Goal: Obtain resource: Download file/media

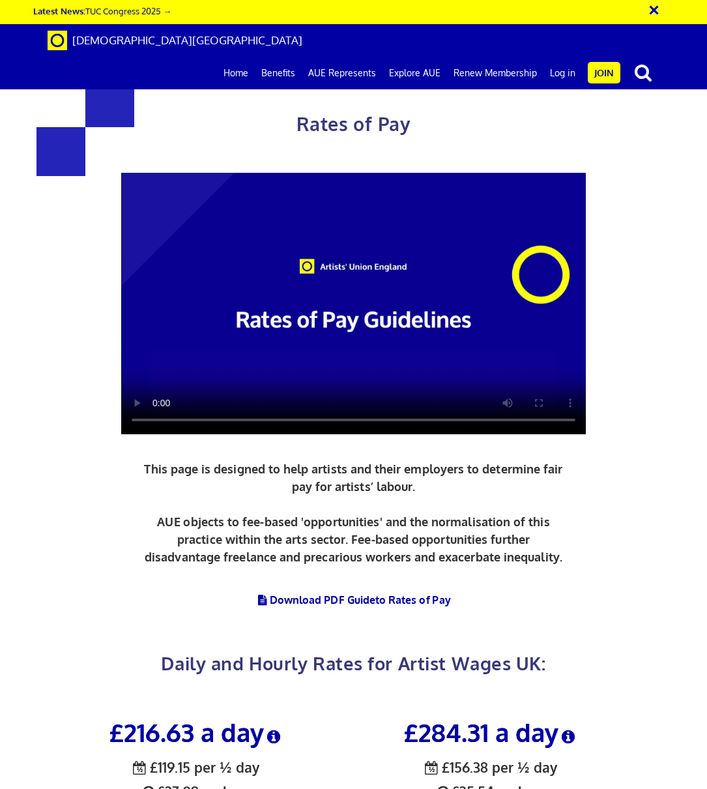
click at [697, 269] on div "Rates of Pay This page is designed to help artists and their employers to deter…" at bounding box center [353, 352] width 727 height 679
drag, startPoint x: 707, startPoint y: 244, endPoint x: 692, endPoint y: 289, distance: 47.4
click at [692, 290] on div "Rates of Pay This page is designed to help artists and their employers to deter…" at bounding box center [353, 352] width 727 height 679
drag, startPoint x: 696, startPoint y: 278, endPoint x: 689, endPoint y: 392, distance: 114.4
click at [690, 405] on div "Rates of Pay This page is designed to help artists and their employers to deter…" at bounding box center [353, 352] width 727 height 679
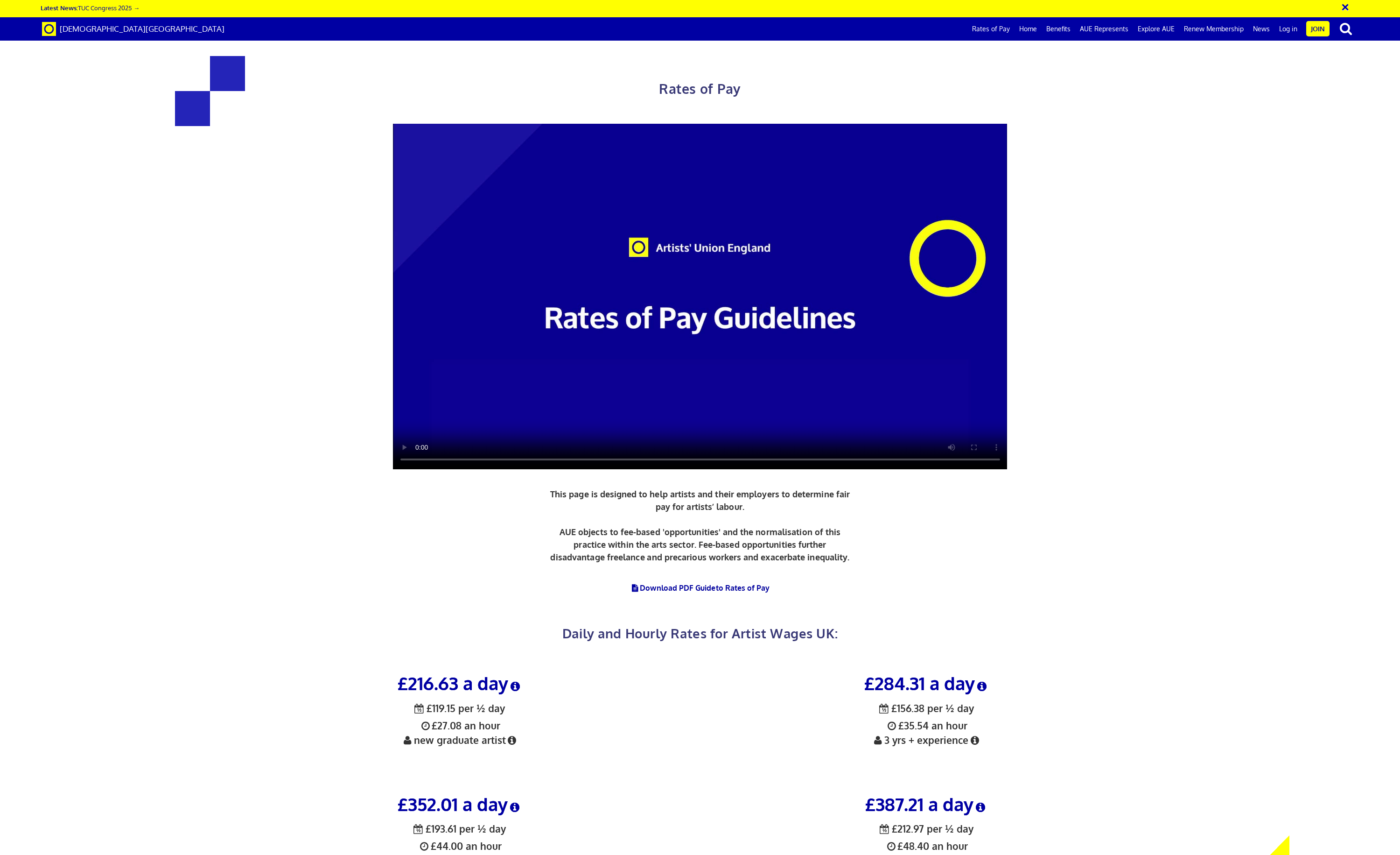
drag, startPoint x: 1394, startPoint y: 82, endPoint x: 1385, endPoint y: 303, distance: 221.2
click at [506, 300] on div "Rates of Pay This page is designed to help artists and their employers to deter…" at bounding box center [700, 332] width 1414 height 645
drag, startPoint x: 1379, startPoint y: 322, endPoint x: 1391, endPoint y: 73, distance: 249.3
click at [506, 73] on div "Rates of Pay This page is designed to help artists and their employers to deter…" at bounding box center [700, 332] width 1414 height 645
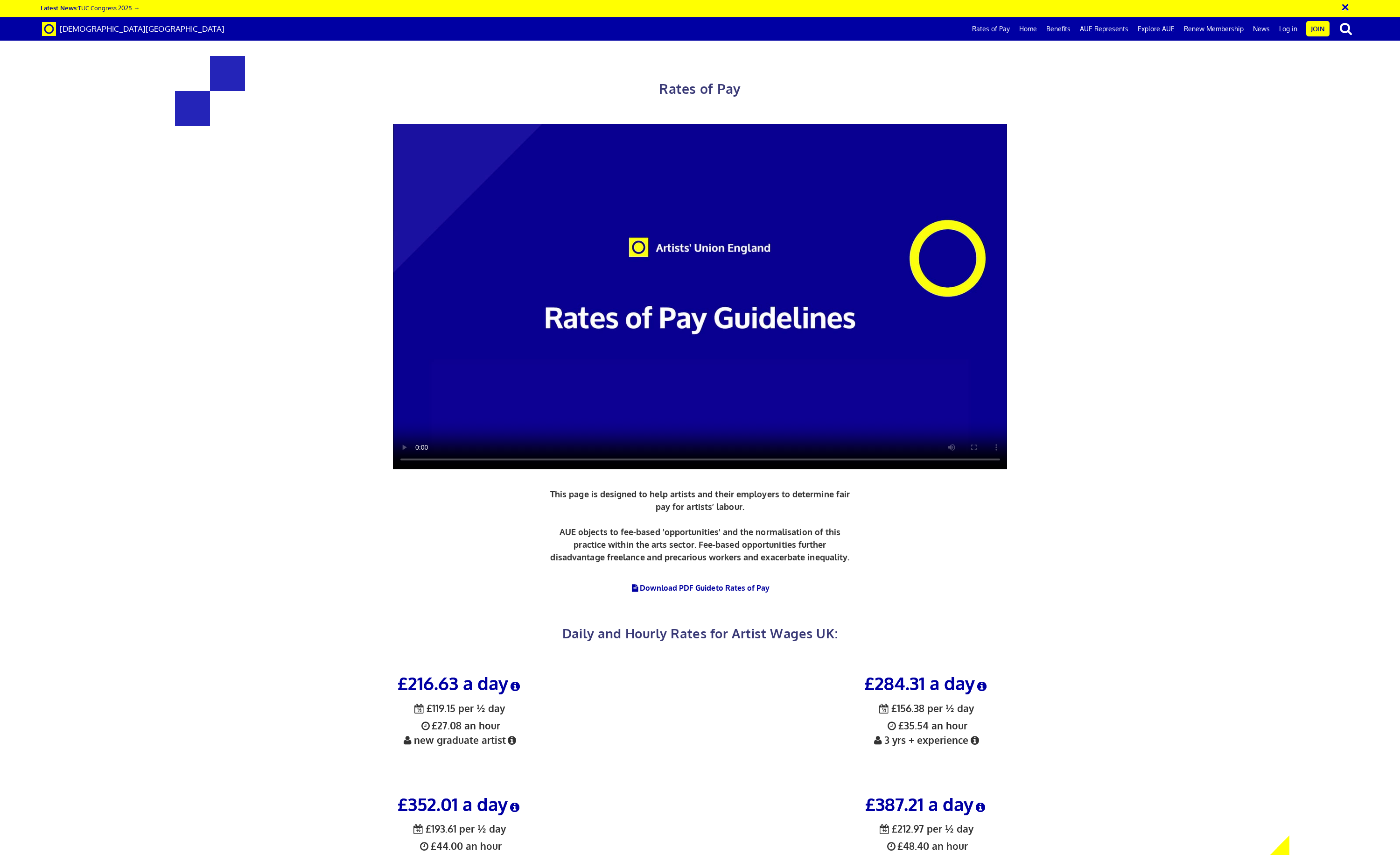
drag, startPoint x: 1393, startPoint y: 219, endPoint x: 1396, endPoint y: 409, distance: 190.0
click at [1396, 409] on div "Rates of Pay This page is designed to help artists and their employers to deter…" at bounding box center [700, 332] width 1414 height 645
drag, startPoint x: 1399, startPoint y: 450, endPoint x: 1399, endPoint y: 188, distance: 262.0
click at [1399, 193] on div "Rates of Pay This page is designed to help artists and their employers to deter…" at bounding box center [700, 332] width 1414 height 645
click at [682, 592] on div "Rates of Pay This page is designed to help artists and their employers to deter…" at bounding box center [700, 346] width 943 height 617
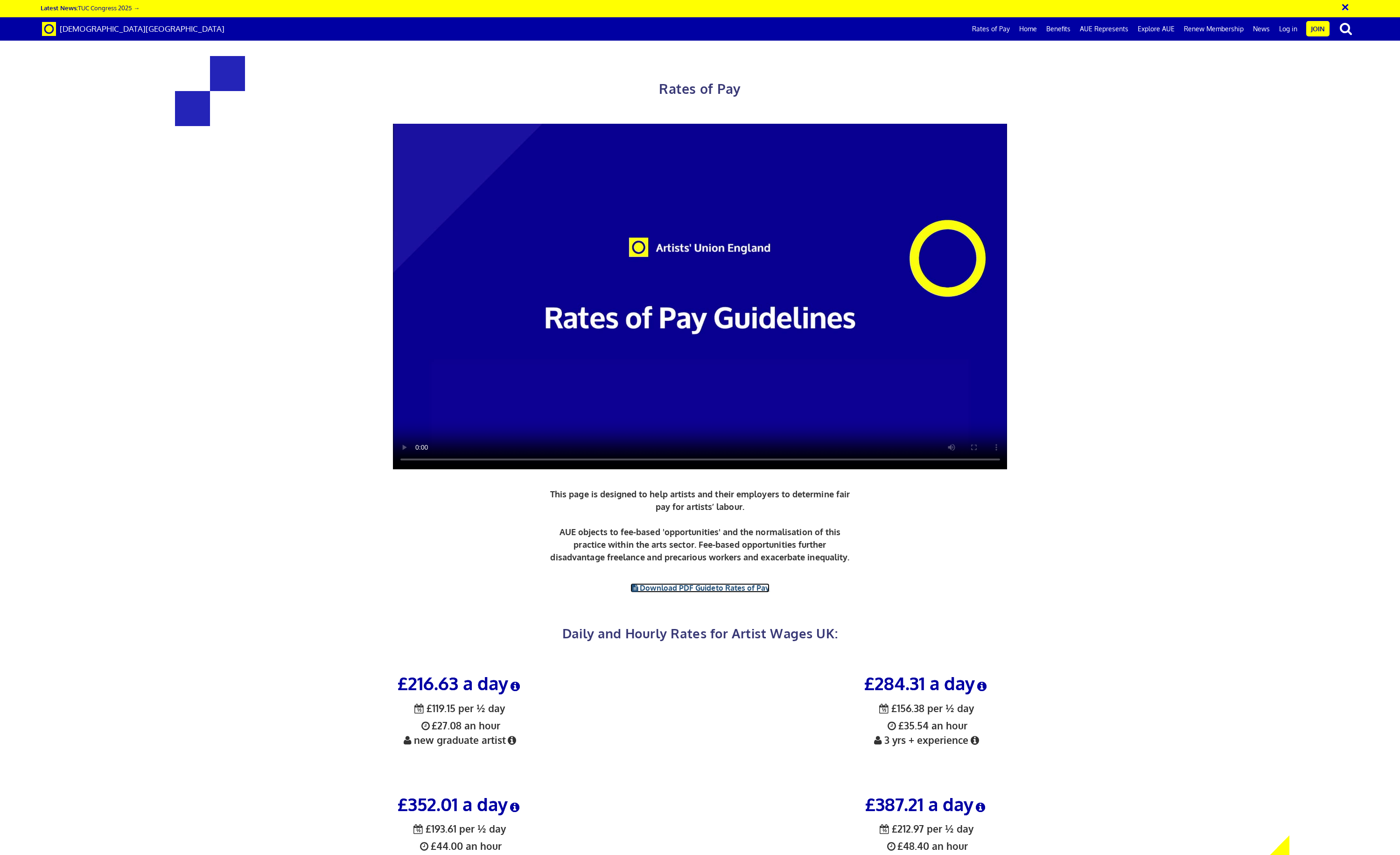
click at [696, 584] on link "Download PDF Guide to Rates of Pay" at bounding box center [700, 587] width 140 height 9
